Goal: Task Accomplishment & Management: Use online tool/utility

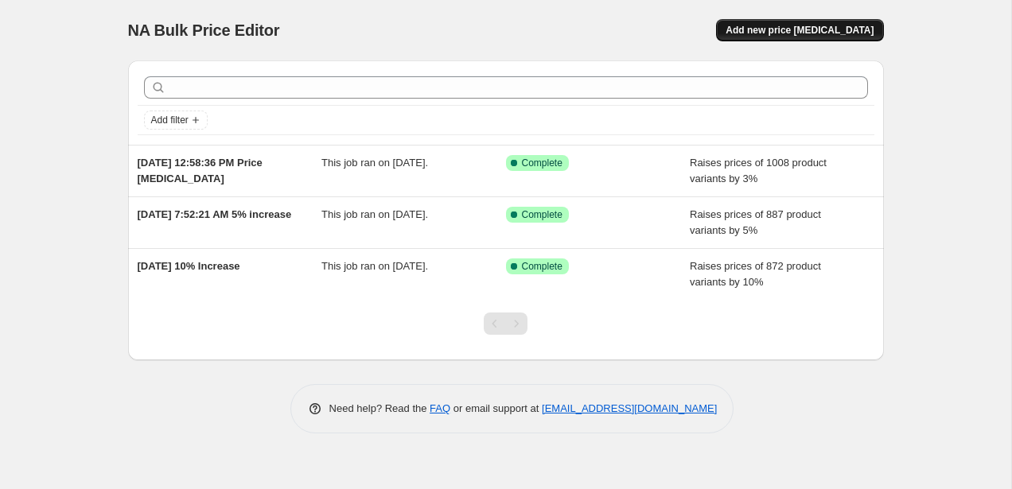
click at [805, 31] on span "Add new price [MEDICAL_DATA]" at bounding box center [800, 30] width 148 height 13
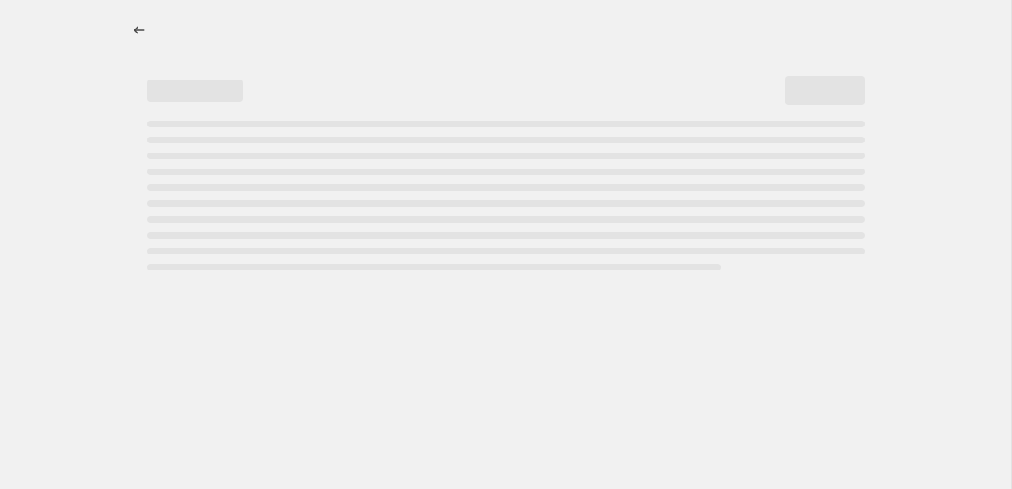
select select "percentage"
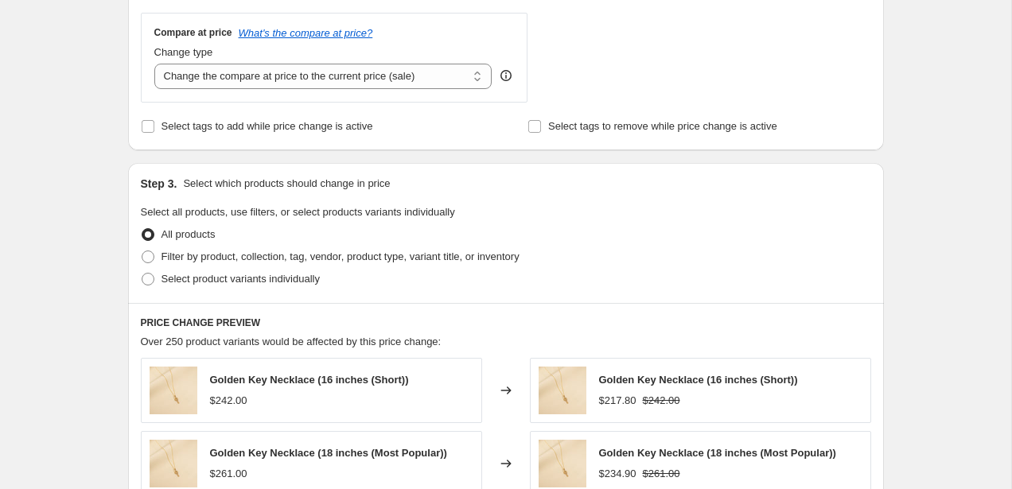
scroll to position [581, 0]
